Goal: Obtain resource: Download file/media

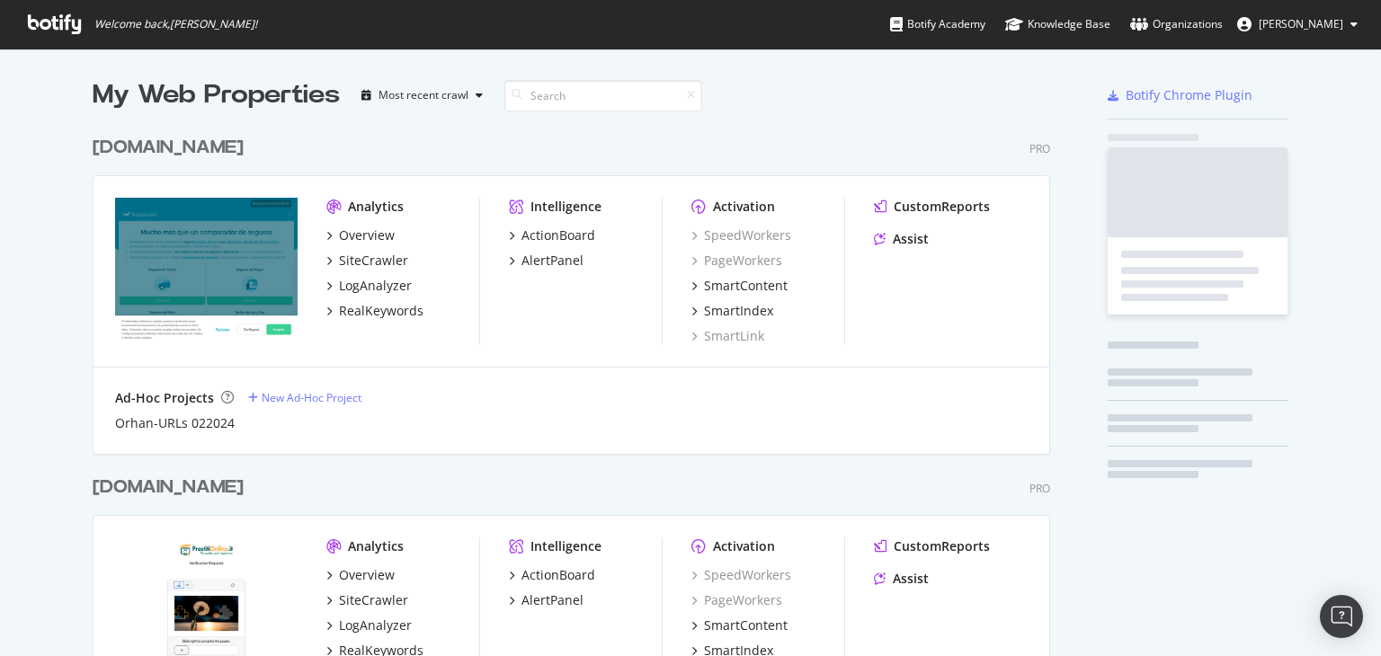
scroll to position [1800, 958]
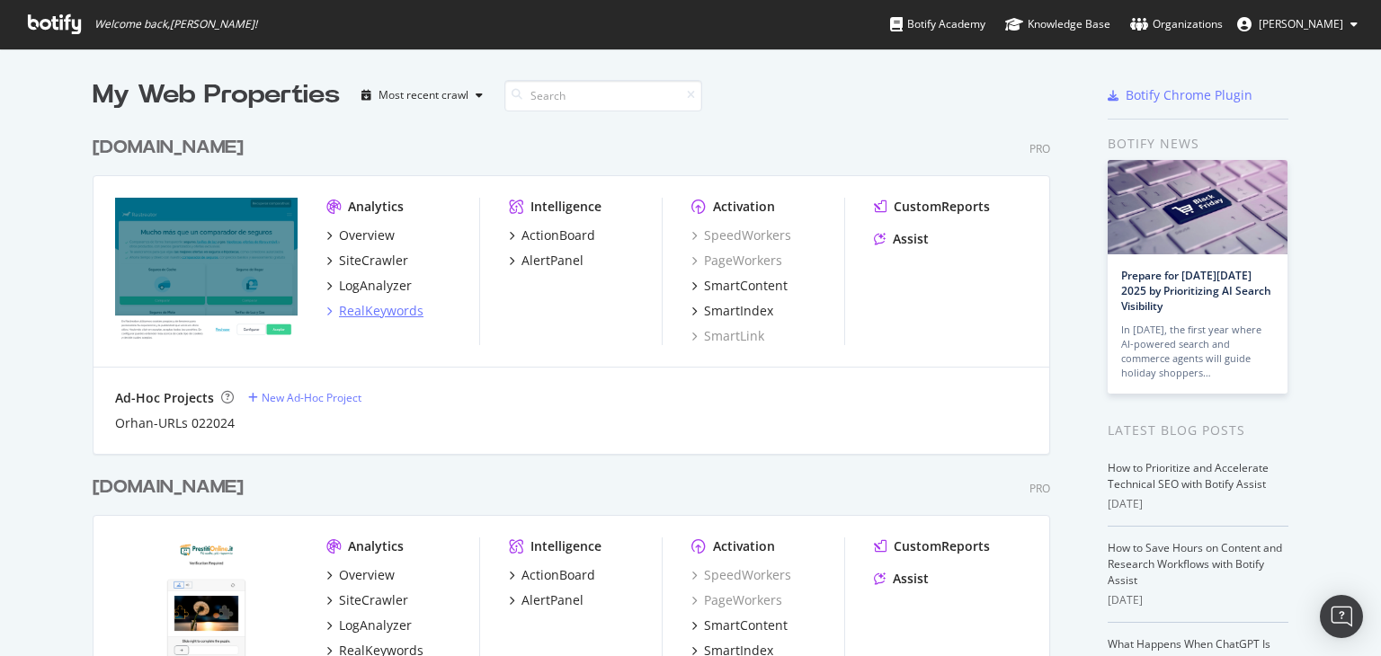
click at [362, 310] on div "RealKeywords" at bounding box center [381, 311] width 85 height 18
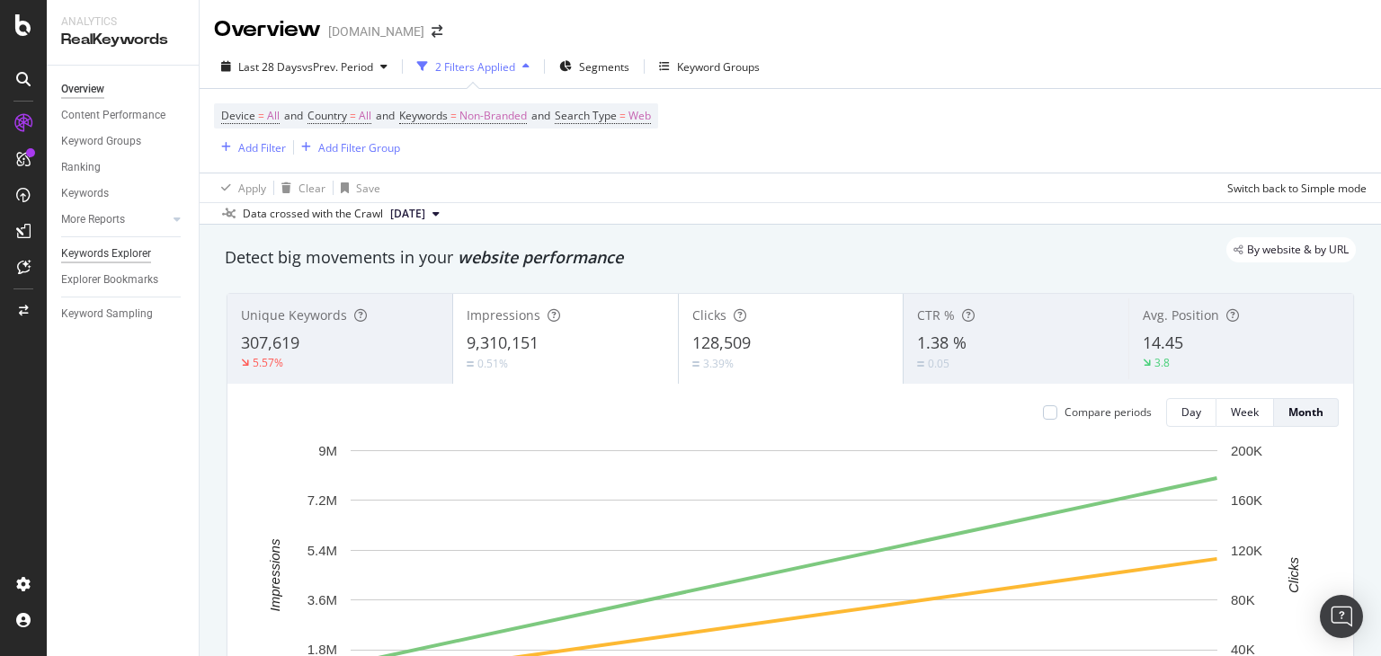
click at [114, 250] on div "Keywords Explorer" at bounding box center [106, 254] width 90 height 19
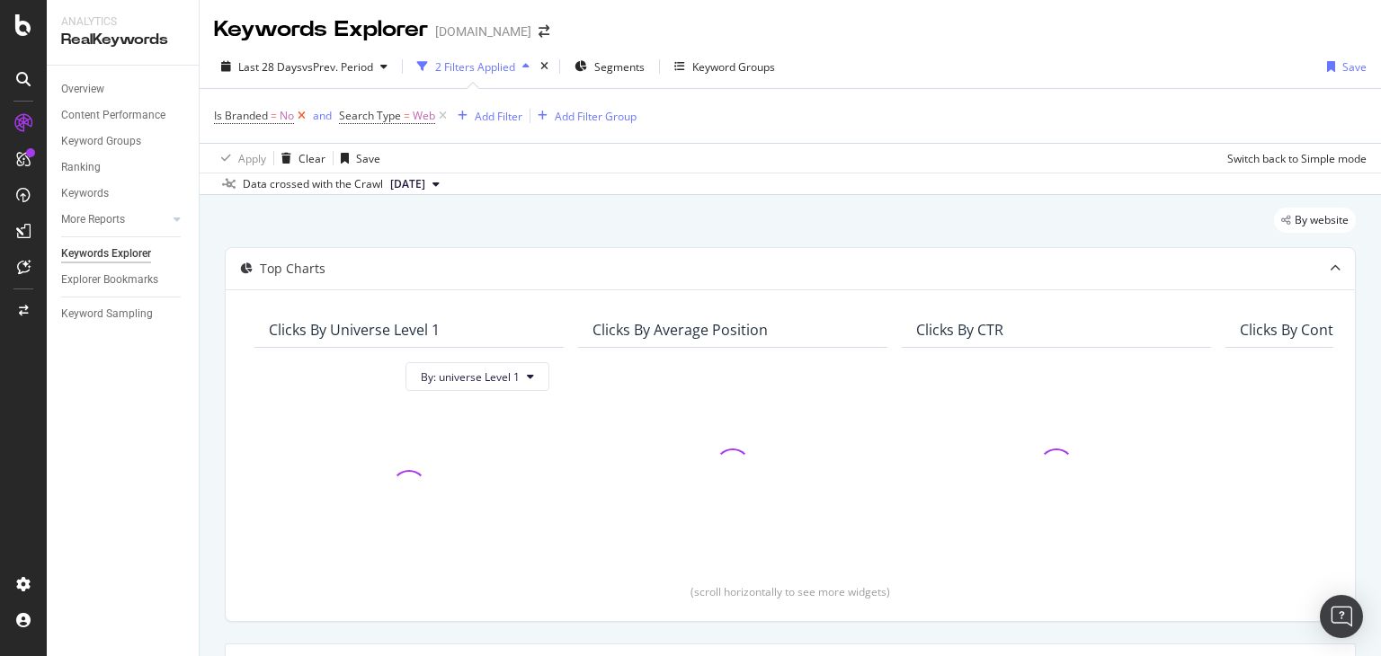
click at [303, 118] on icon at bounding box center [301, 116] width 15 height 18
click at [680, 77] on div "Keyword Groups" at bounding box center [719, 66] width 101 height 27
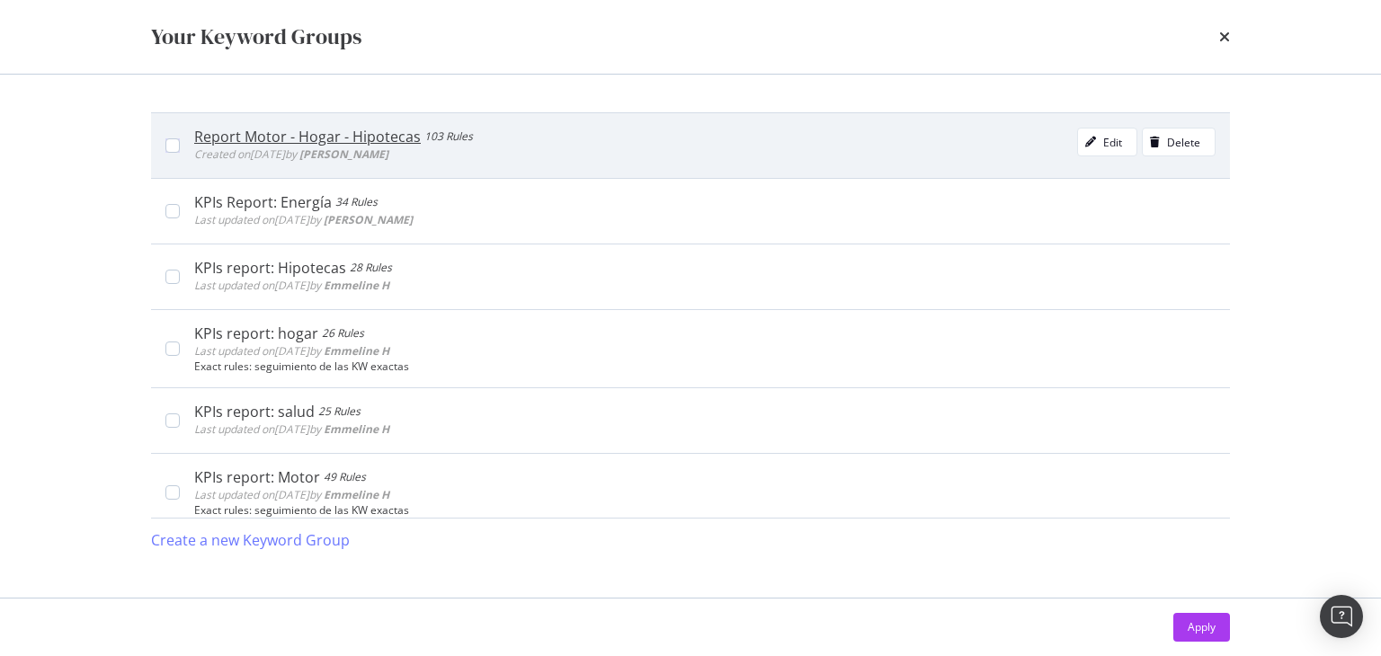
scroll to position [654, 0]
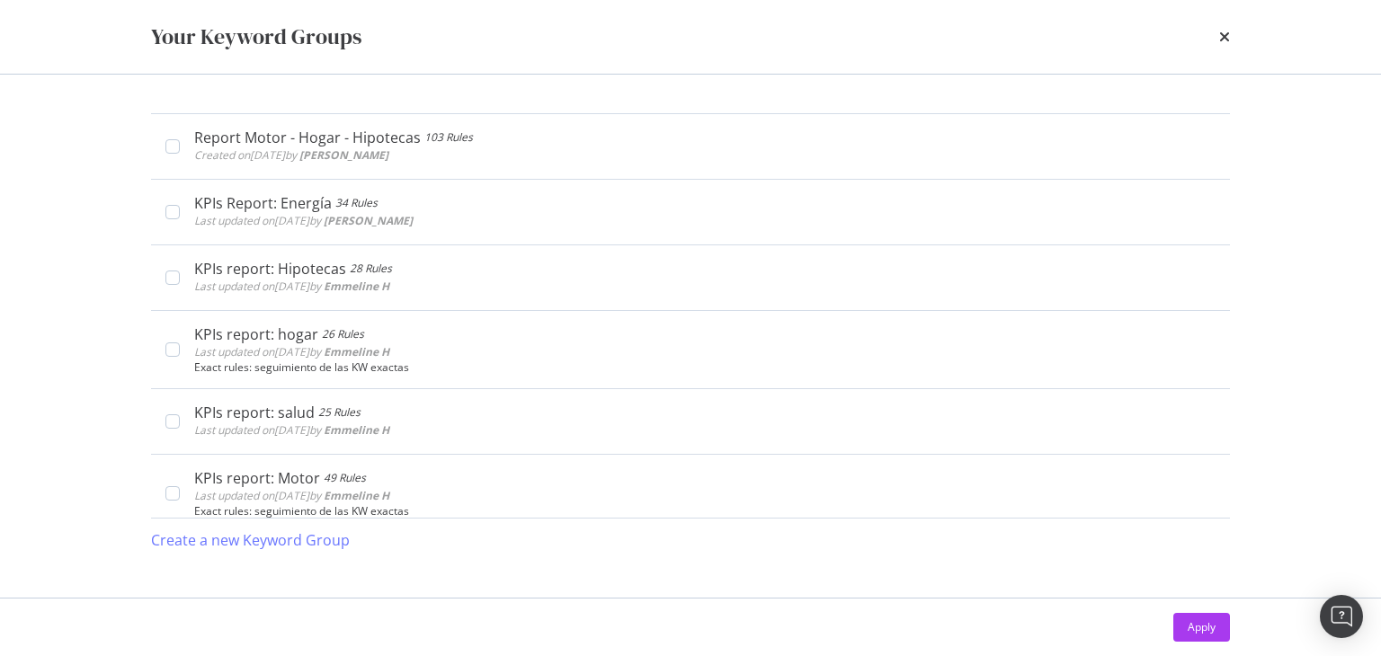
click at [150, 357] on div "+4 keywords 2 Rules Created on [DATE] by You Edit Delete KPI Report (Motor & Sa…" at bounding box center [690, 336] width 1151 height 523
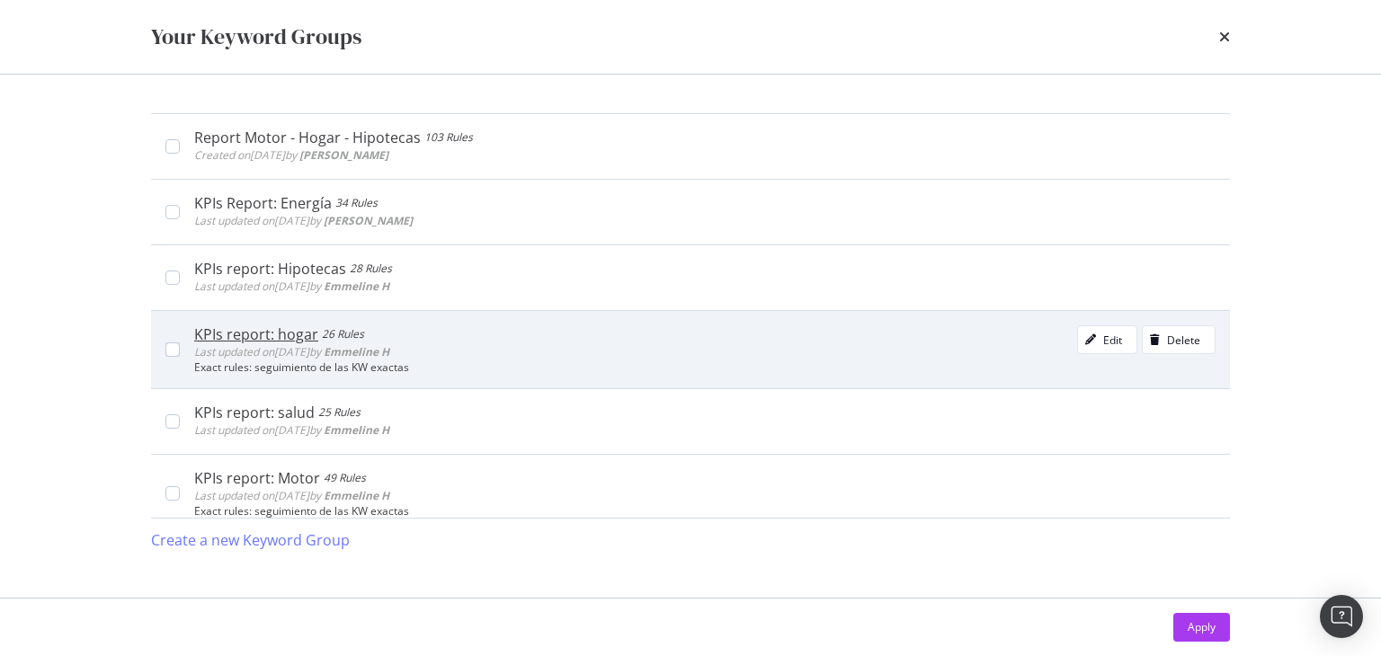
click at [165, 354] on div "KPIs report: hogar 26 Rules Last updated on [DATE] by [PERSON_NAME] Edit Delete…" at bounding box center [690, 349] width 1079 height 78
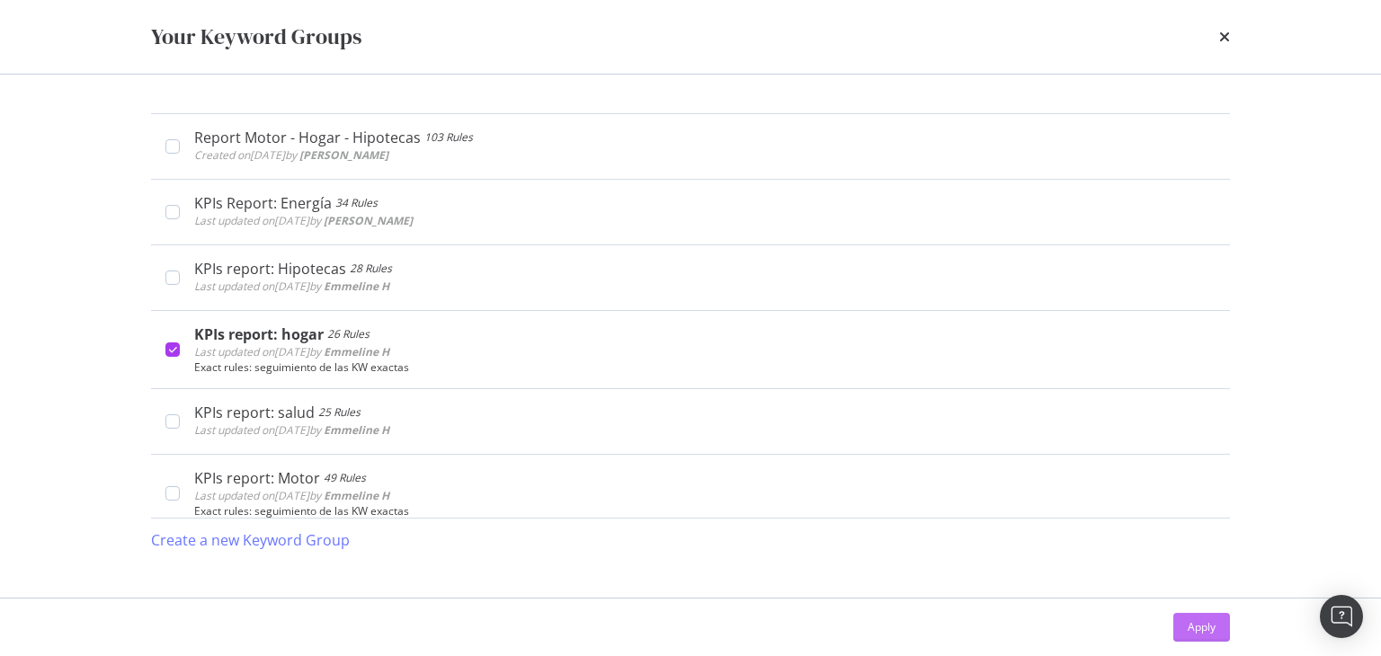
click at [1195, 631] on div "Apply" at bounding box center [1202, 626] width 28 height 15
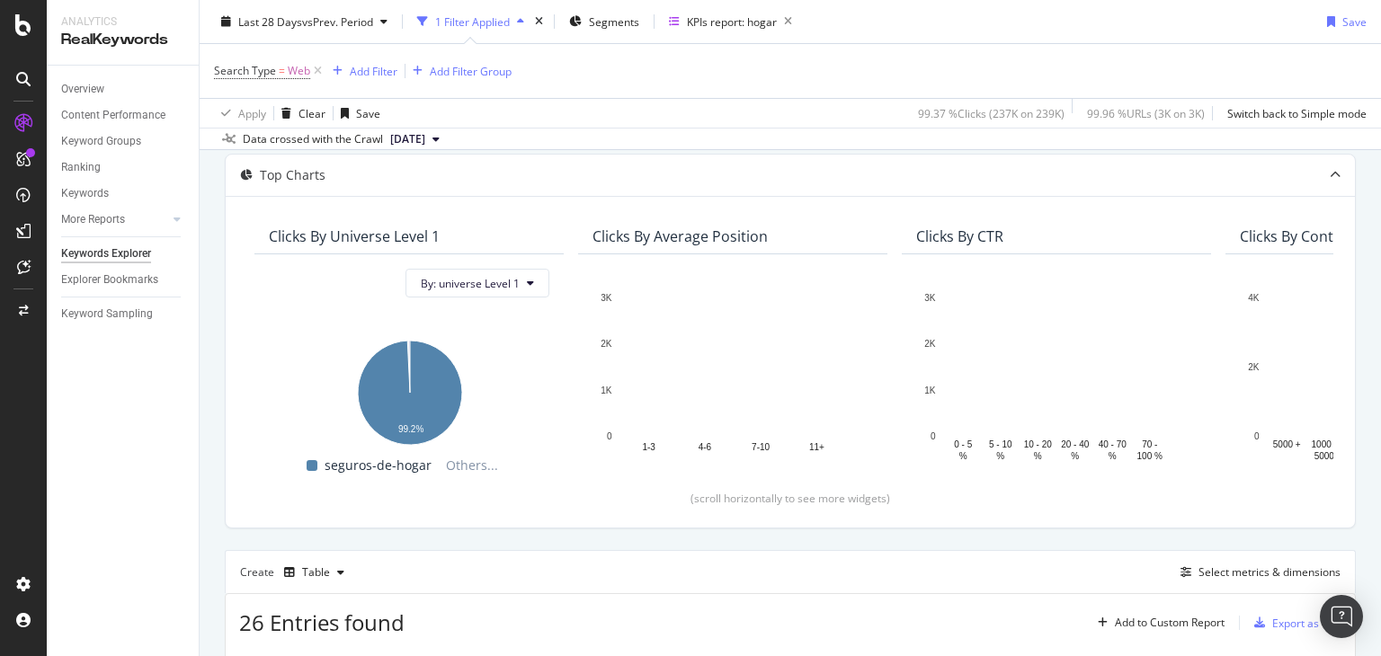
scroll to position [319, 0]
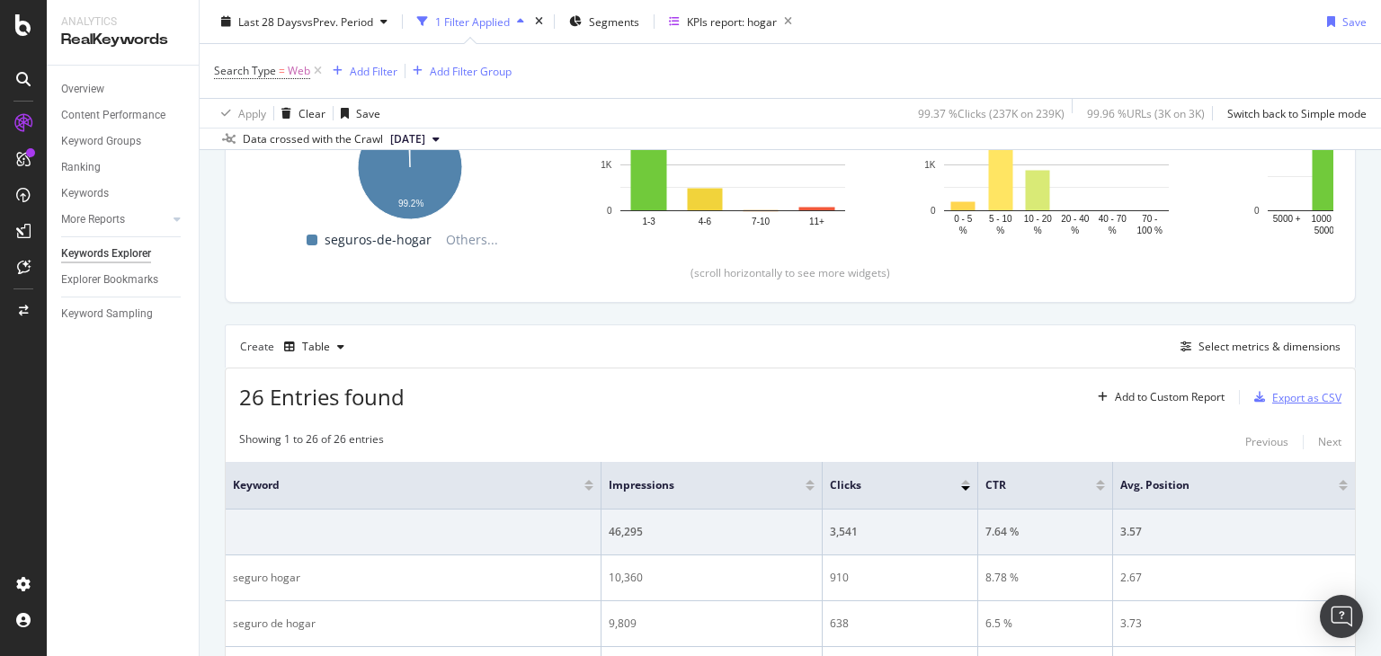
click at [1277, 387] on div "Export as CSV" at bounding box center [1294, 397] width 94 height 27
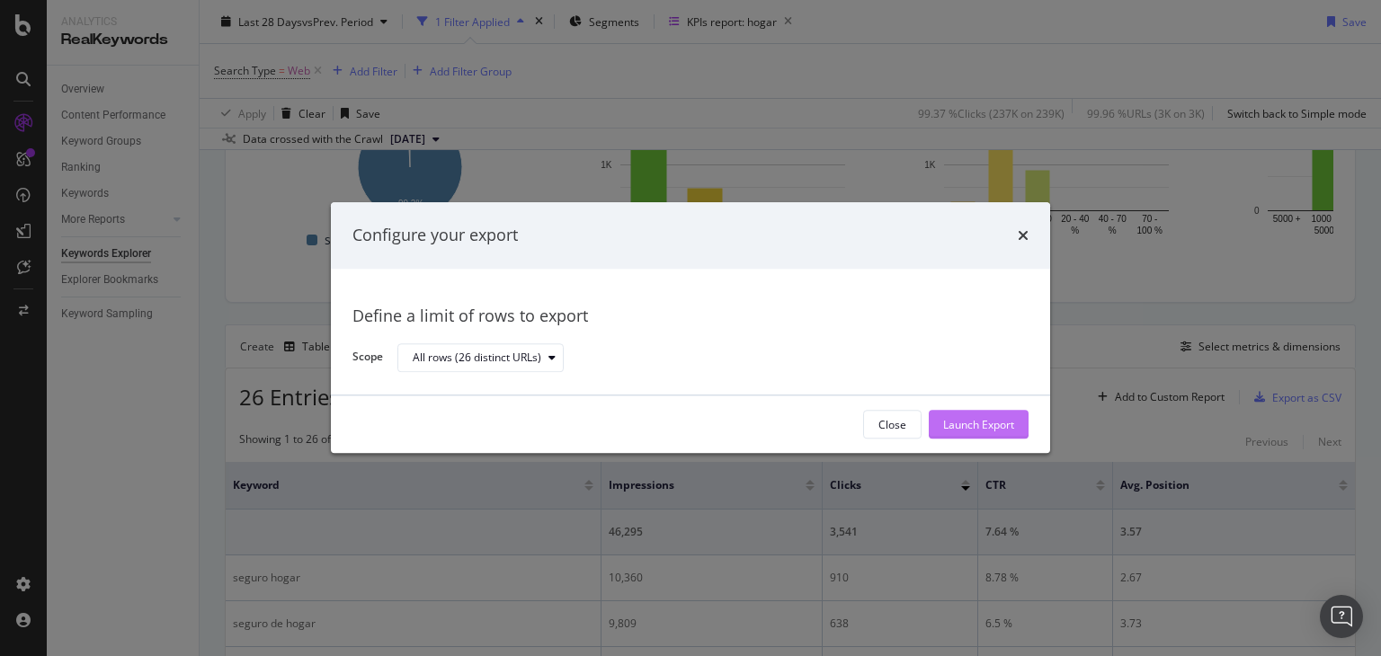
click at [971, 421] on div "Launch Export" at bounding box center [978, 424] width 71 height 15
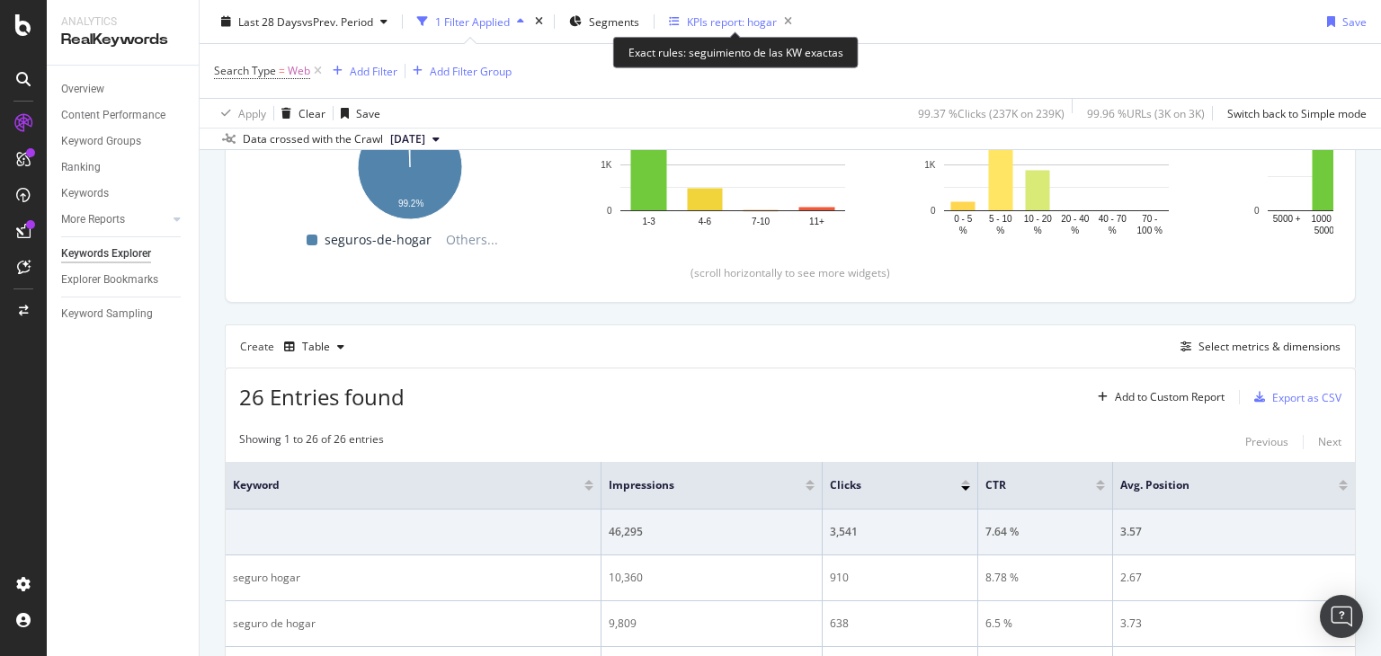
click at [733, 23] on div "KPIs report: hogar" at bounding box center [732, 20] width 90 height 15
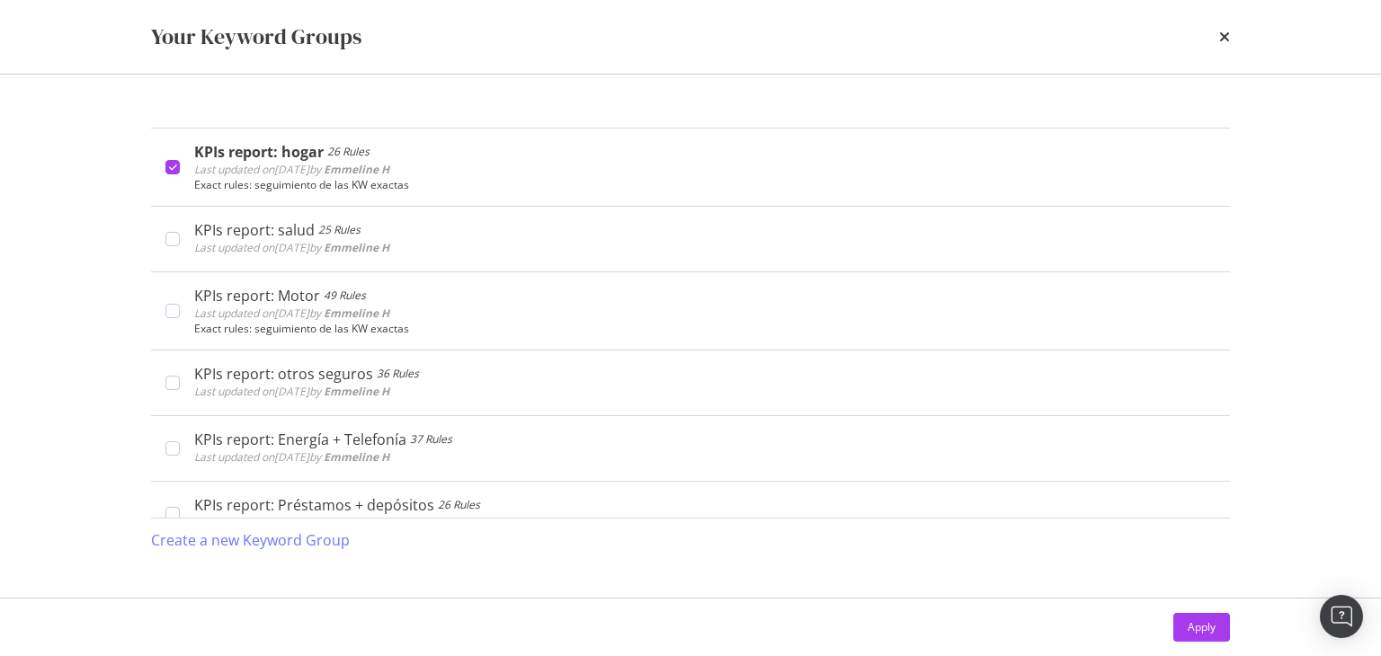
scroll to position [834, 0]
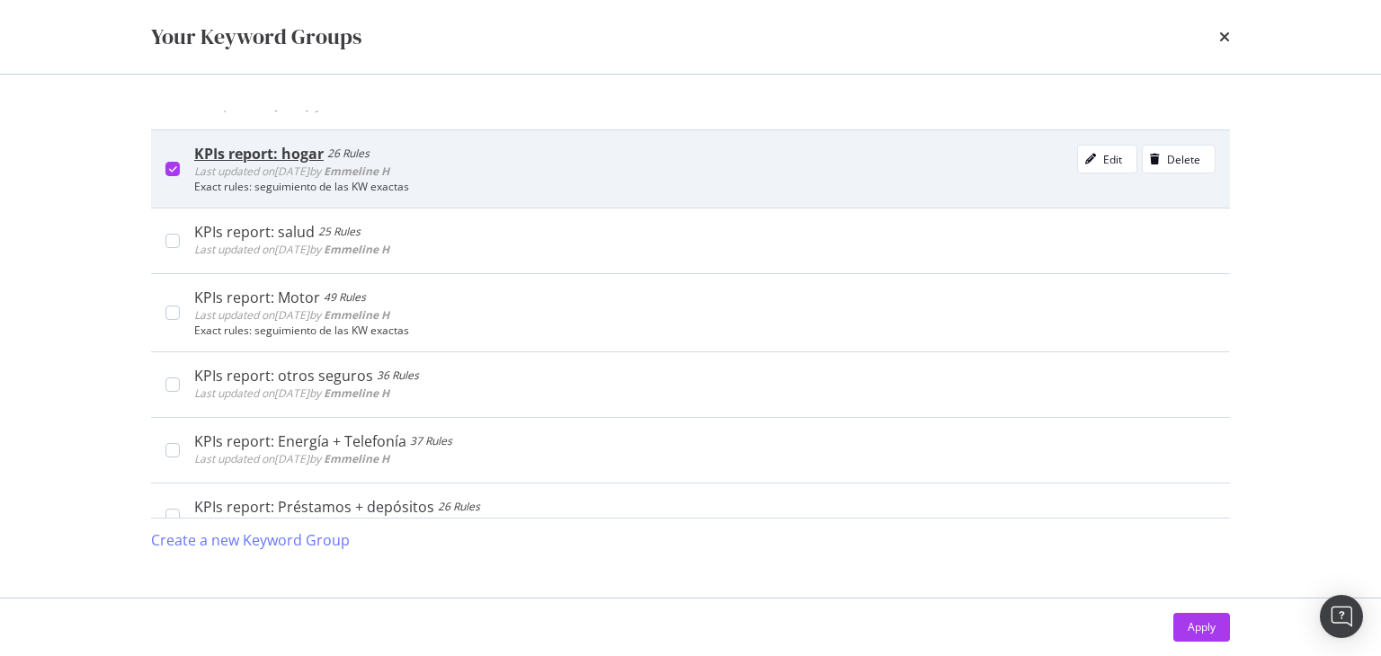
click at [169, 165] on icon "modal" at bounding box center [173, 169] width 8 height 9
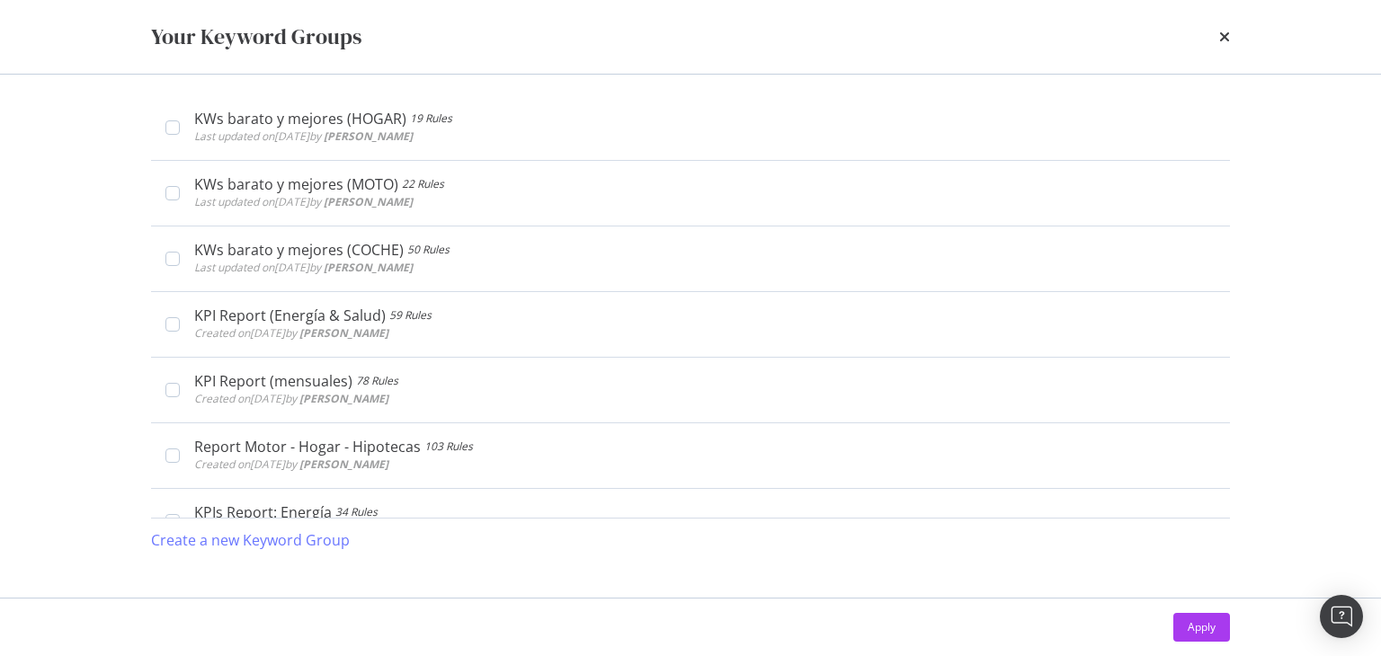
scroll to position [441, 0]
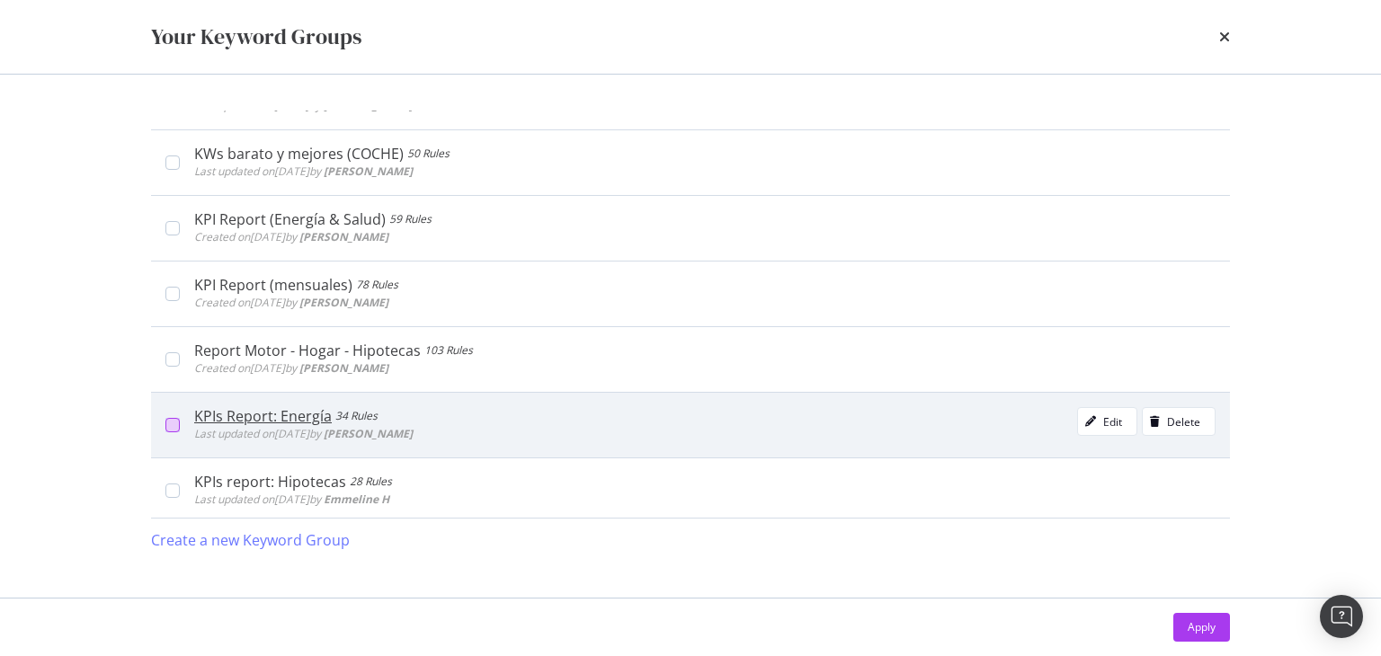
click at [169, 422] on div "modal" at bounding box center [172, 425] width 14 height 14
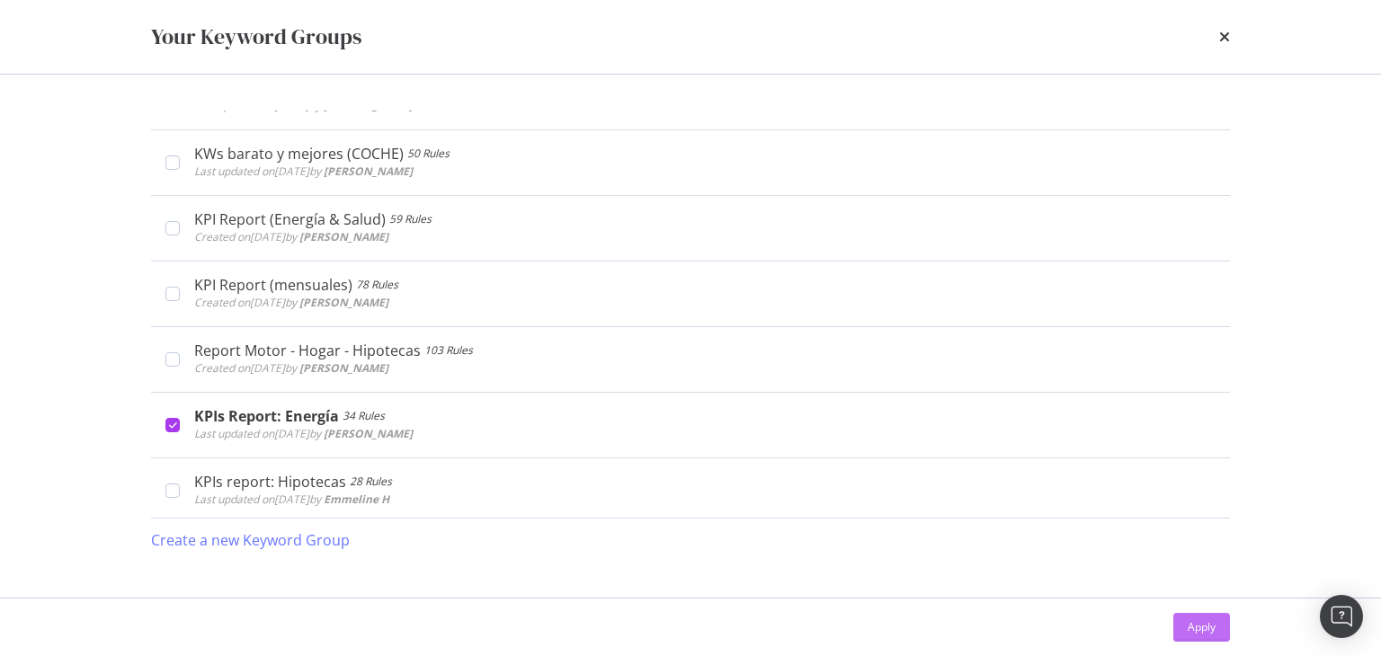
click at [1200, 623] on div "Apply" at bounding box center [1202, 626] width 28 height 15
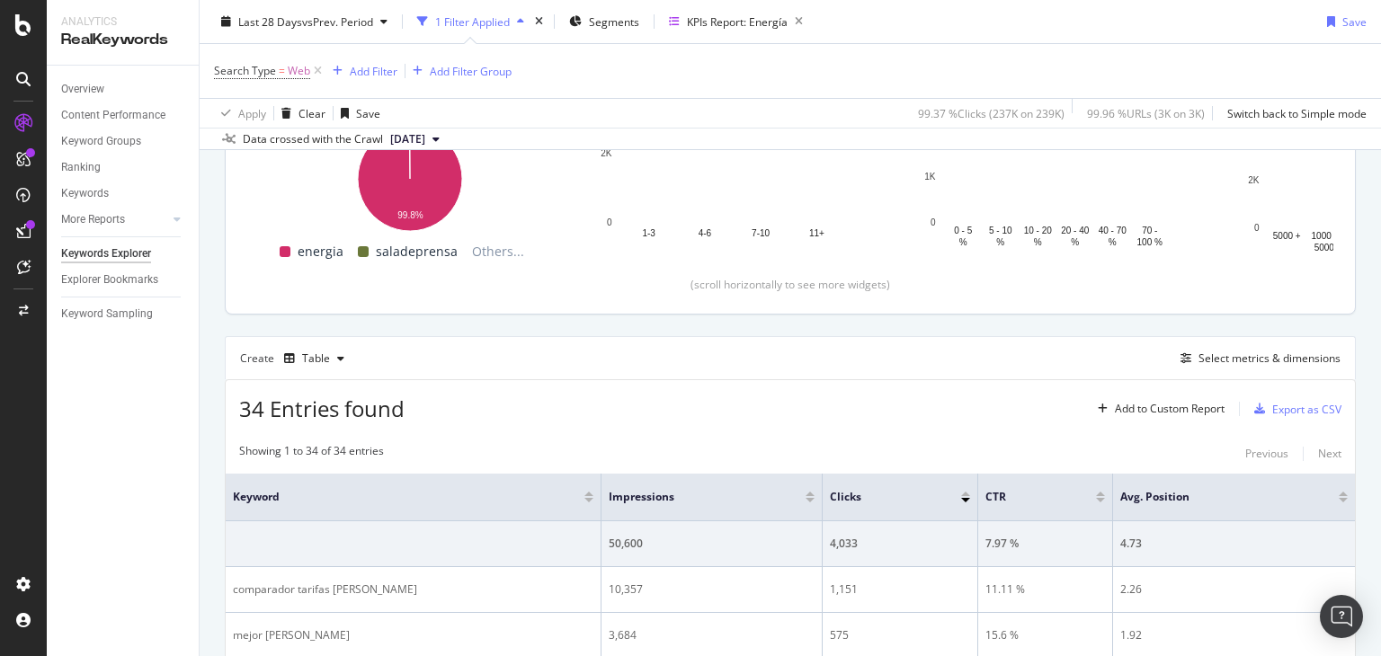
scroll to position [306, 0]
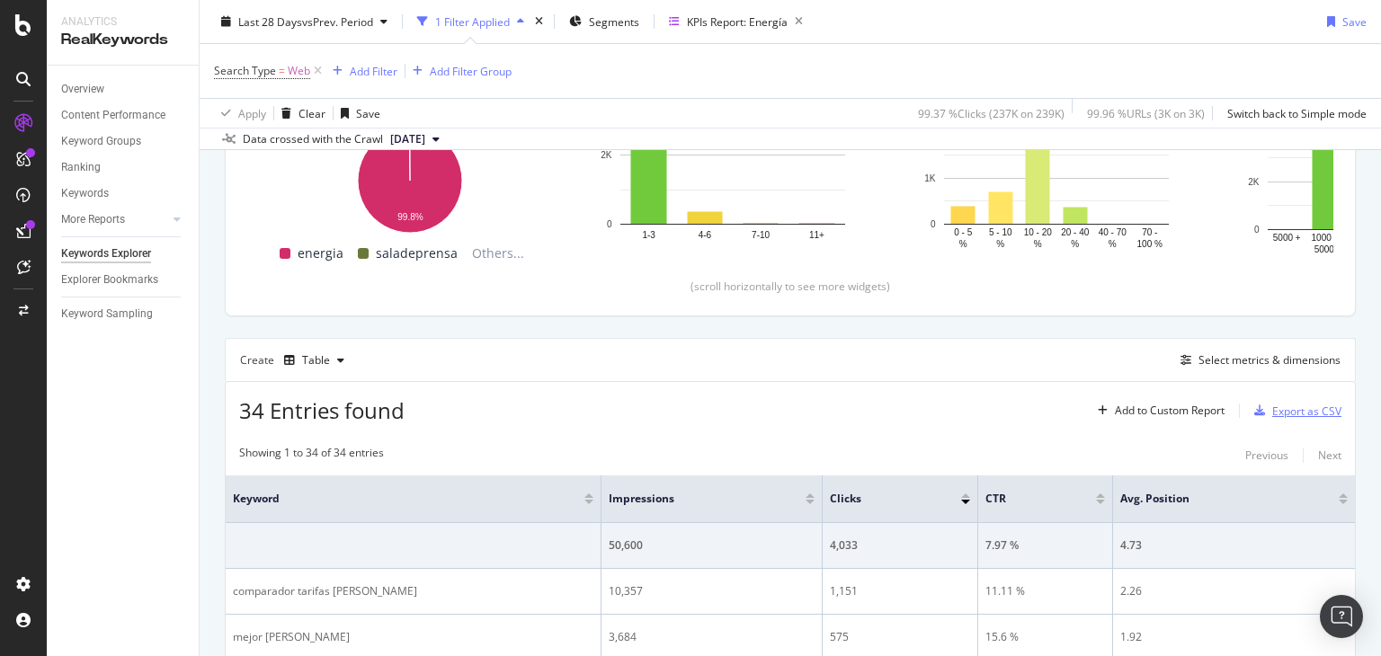
click at [1284, 410] on div "Export as CSV" at bounding box center [1306, 411] width 69 height 15
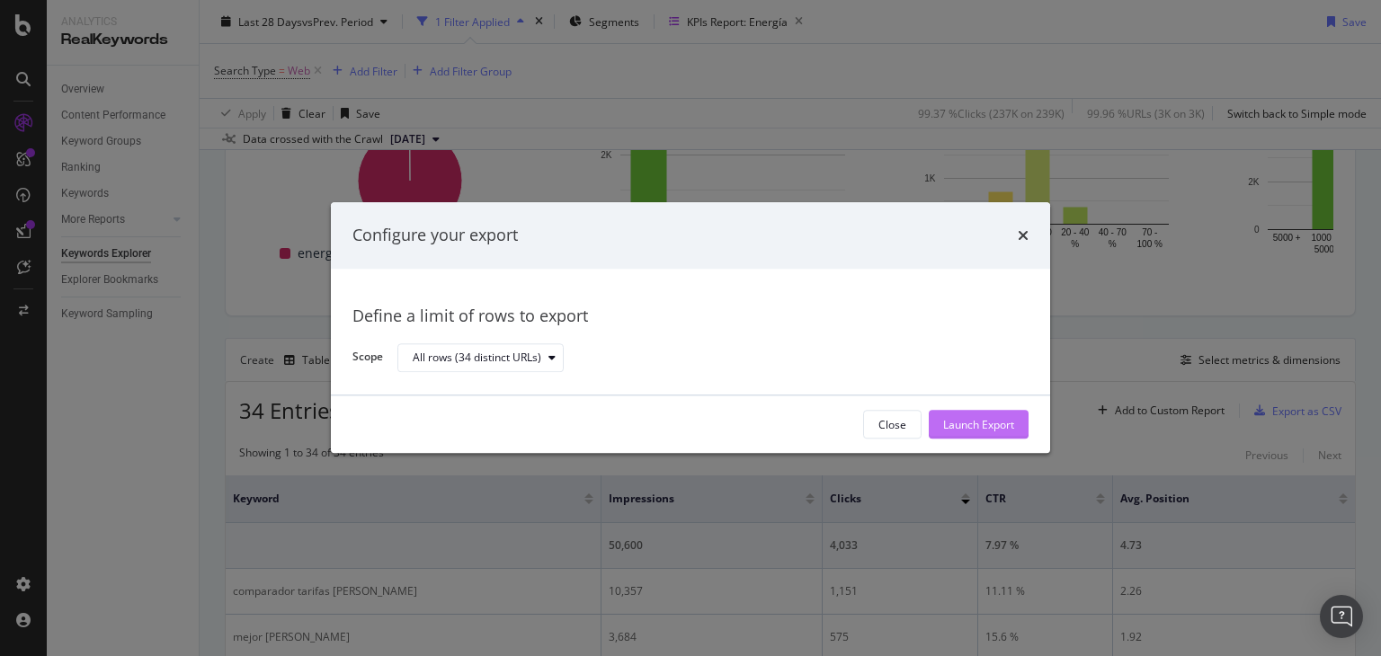
click at [992, 422] on div "Launch Export" at bounding box center [978, 424] width 71 height 15
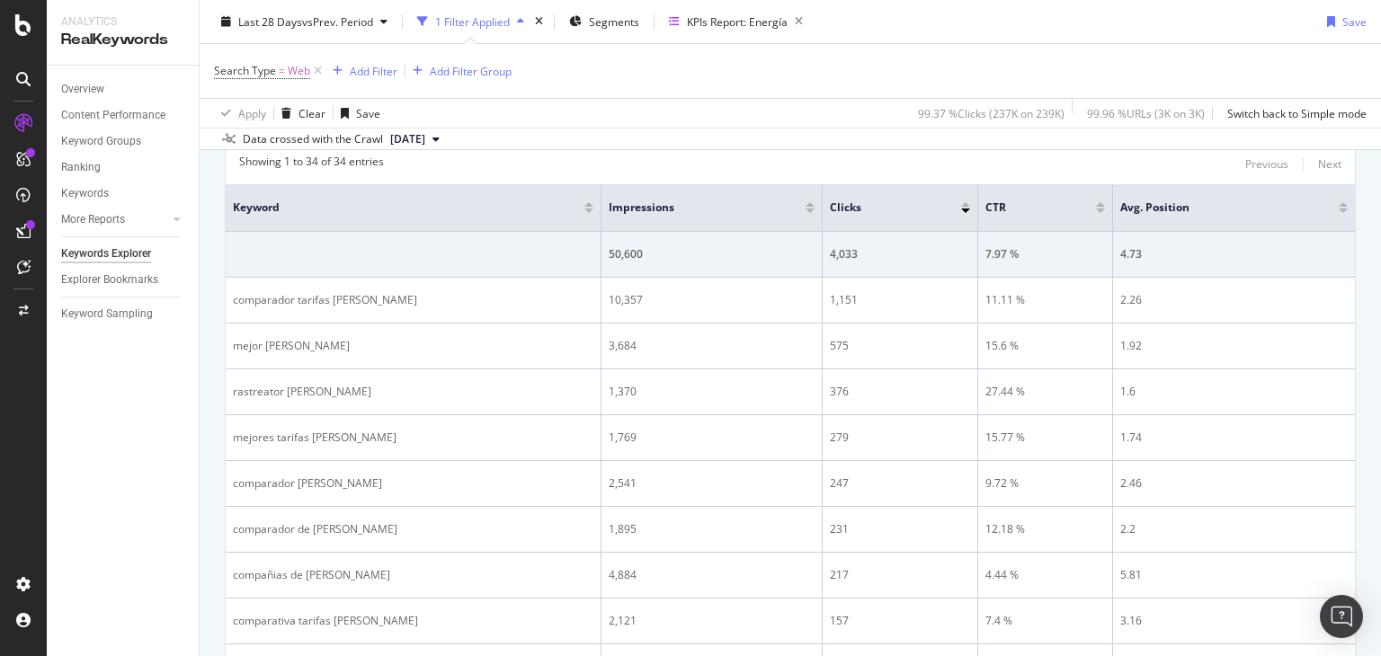
scroll to position [601, 0]
